Goal: Task Accomplishment & Management: Use online tool/utility

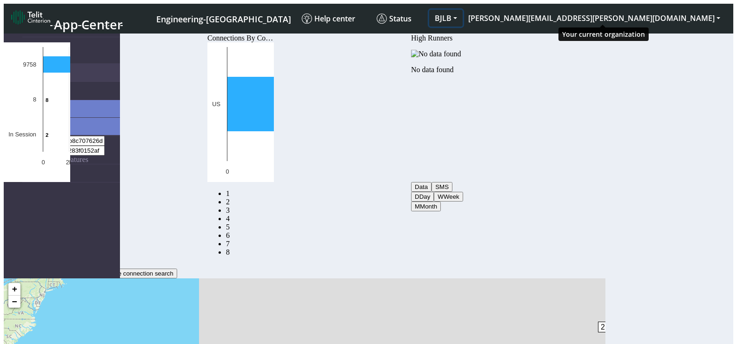
click at [463, 10] on button "BJLB" at bounding box center [445, 18] width 33 height 17
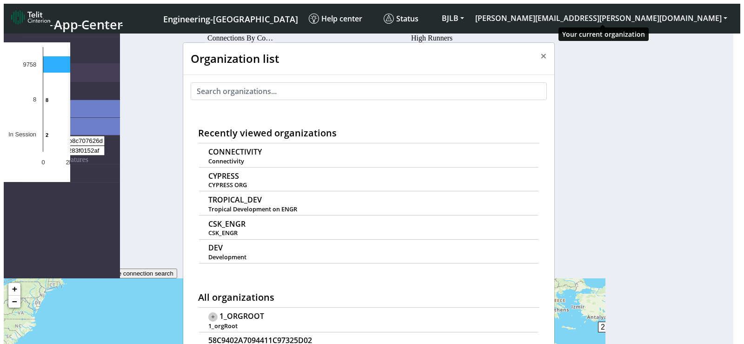
scroll to position [3, 0]
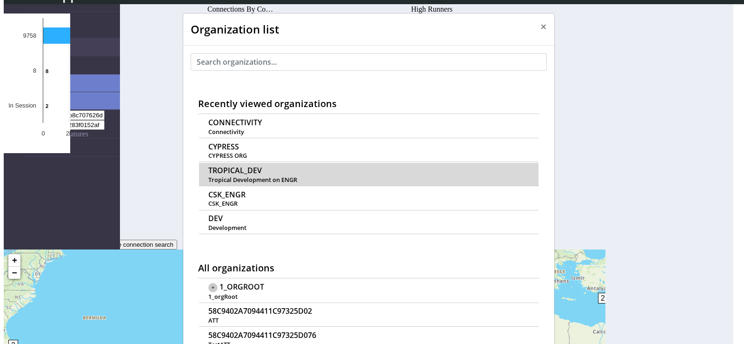
click at [225, 166] on span "TROPICAL_DEV" at bounding box center [234, 170] width 53 height 9
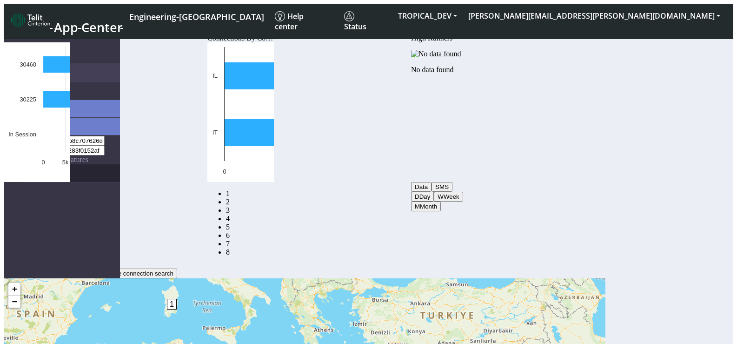
click at [27, 164] on link "eUICCs" at bounding box center [71, 173] width 98 height 18
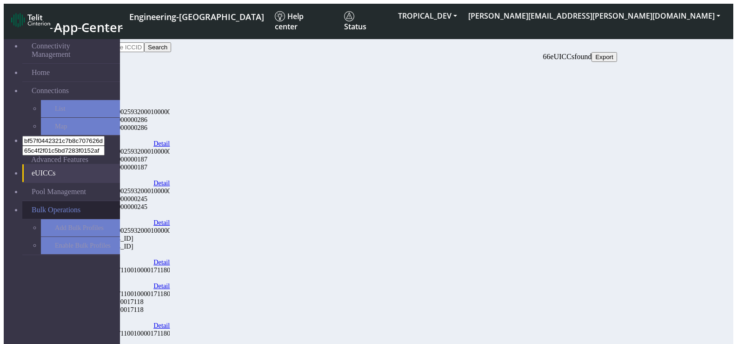
click at [39, 206] on span "Bulk Operations" at bounding box center [56, 210] width 49 height 8
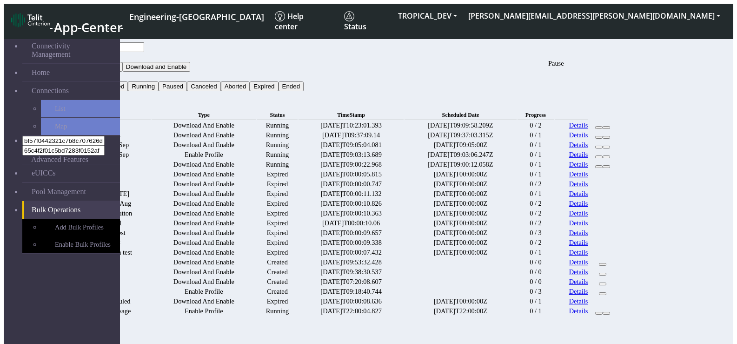
click at [599, 127] on icon at bounding box center [599, 127] width 0 height 0
click at [45, 236] on link "Enable Bulk Profiles" at bounding box center [80, 244] width 79 height 17
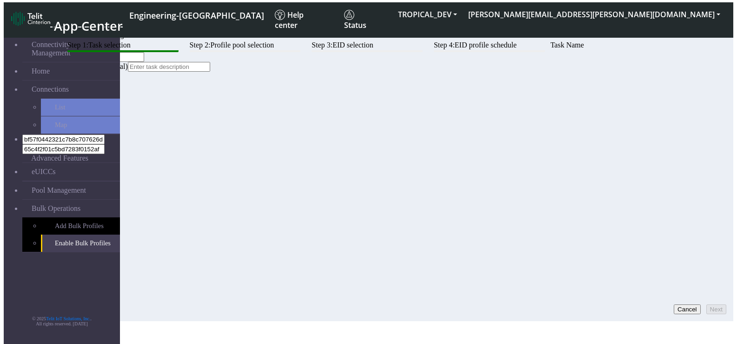
scroll to position [3, 0]
click at [675, 304] on button "Cancel" at bounding box center [687, 309] width 27 height 10
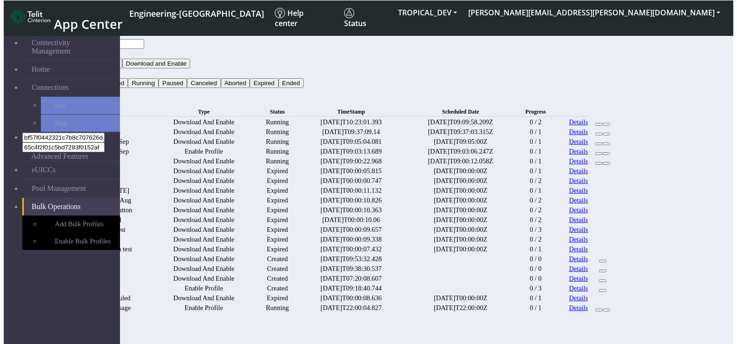
click at [70, 15] on span "App Center" at bounding box center [88, 23] width 69 height 17
